Goal: Find specific page/section: Find specific page/section

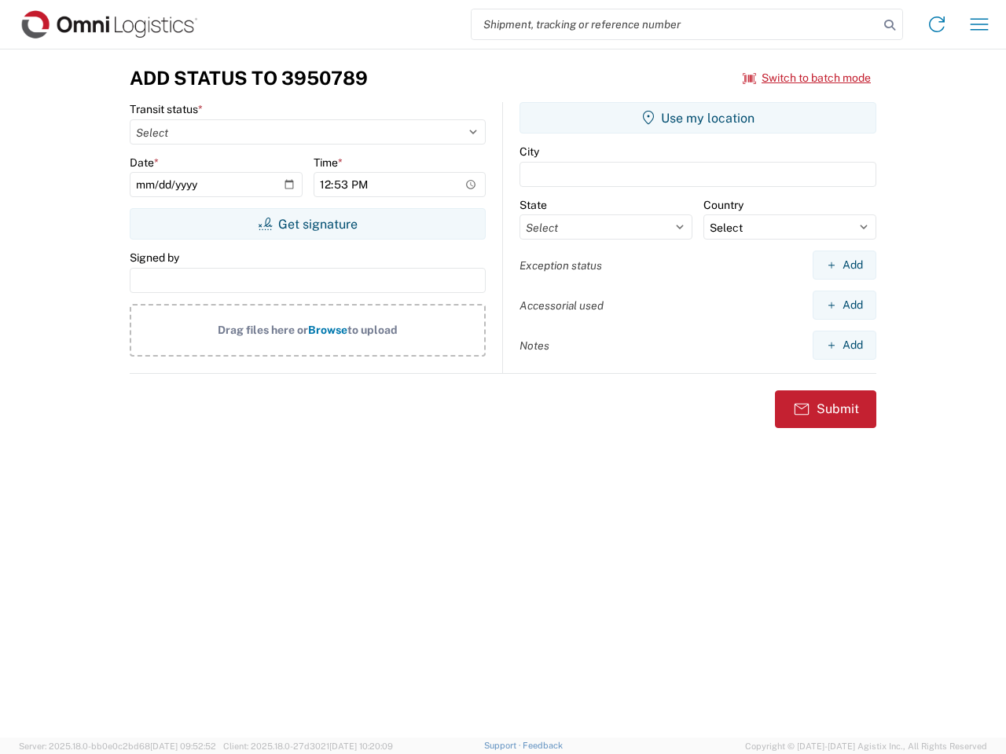
click at [675, 24] on input "search" at bounding box center [675, 24] width 407 height 30
click at [890, 25] on icon at bounding box center [890, 25] width 22 height 22
click at [937, 24] on icon at bounding box center [936, 24] width 25 height 25
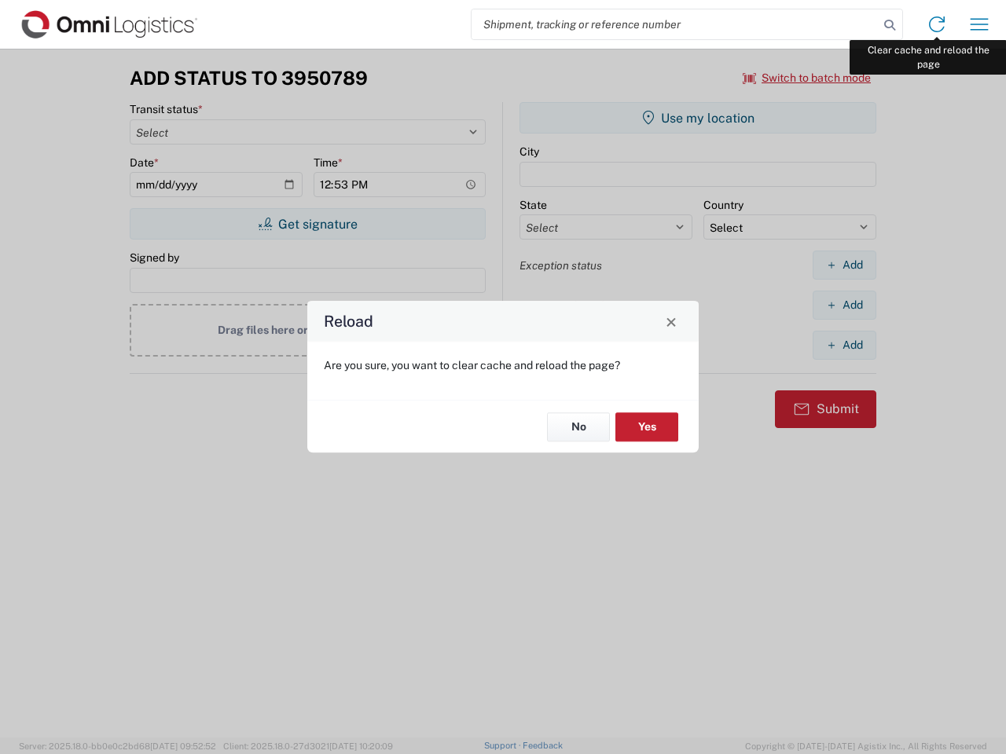
click at [979, 24] on div "Reload Are you sure, you want to clear cache and reload the page? No Yes" at bounding box center [503, 377] width 1006 height 754
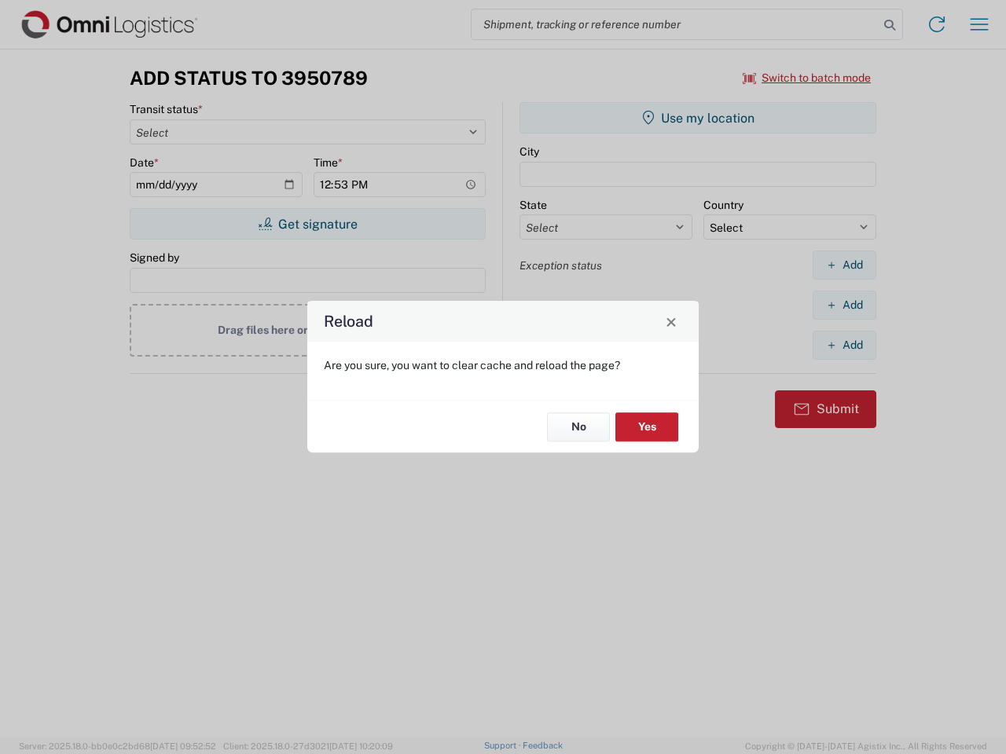
click at [807, 78] on div "Reload Are you sure, you want to clear cache and reload the page? No Yes" at bounding box center [503, 377] width 1006 height 754
click at [307, 224] on div "Reload Are you sure, you want to clear cache and reload the page? No Yes" at bounding box center [503, 377] width 1006 height 754
click at [698, 118] on div "Reload Are you sure, you want to clear cache and reload the page? No Yes" at bounding box center [503, 377] width 1006 height 754
click at [844, 265] on div "Reload Are you sure, you want to clear cache and reload the page? No Yes" at bounding box center [503, 377] width 1006 height 754
click at [844, 305] on div "Reload Are you sure, you want to clear cache and reload the page? No Yes" at bounding box center [503, 377] width 1006 height 754
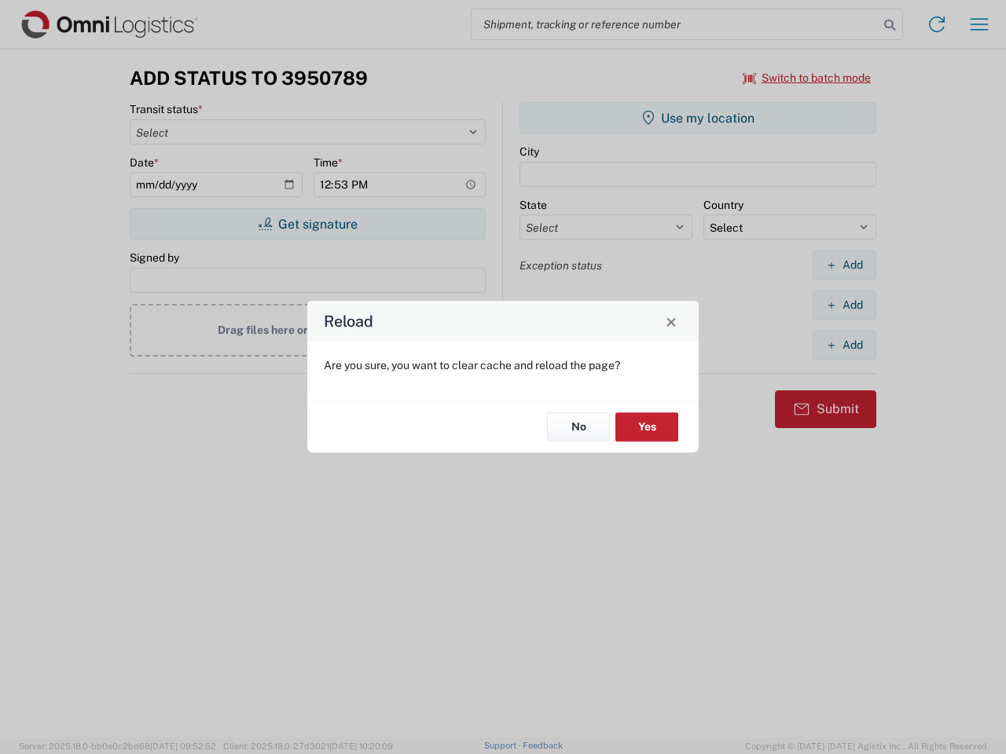
click at [844, 345] on div "Reload Are you sure, you want to clear cache and reload the page? No Yes" at bounding box center [503, 377] width 1006 height 754
